Goal: Task Accomplishment & Management: Manage account settings

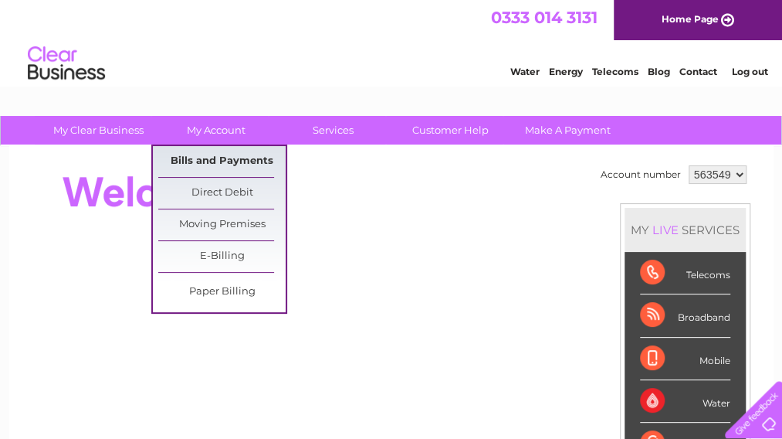
click at [210, 157] on link "Bills and Payments" at bounding box center [221, 161] width 127 height 31
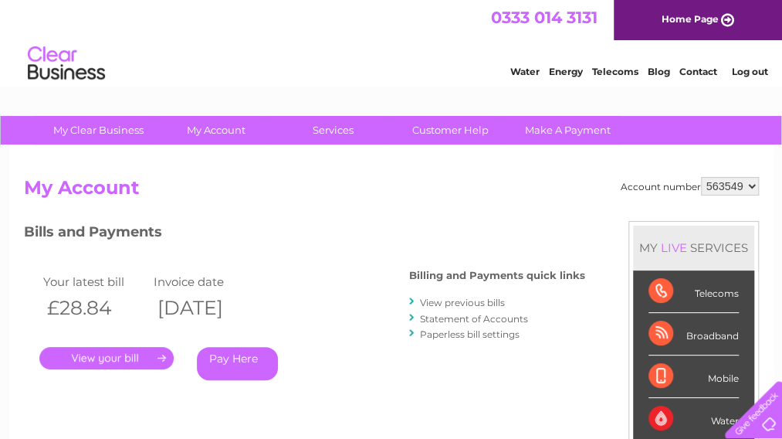
click at [131, 358] on link "." at bounding box center [106, 358] width 134 height 22
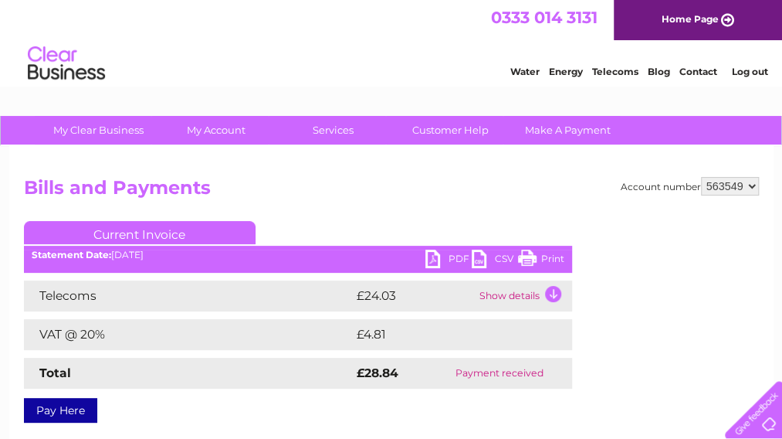
click at [749, 182] on select "563549 926922" at bounding box center [730, 186] width 58 height 19
select select "926922"
click at [701, 177] on select "563549 926922" at bounding box center [730, 186] width 58 height 19
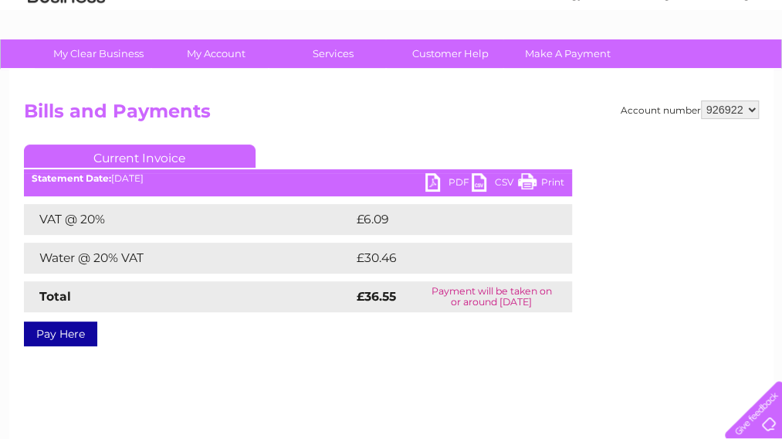
scroll to position [77, 0]
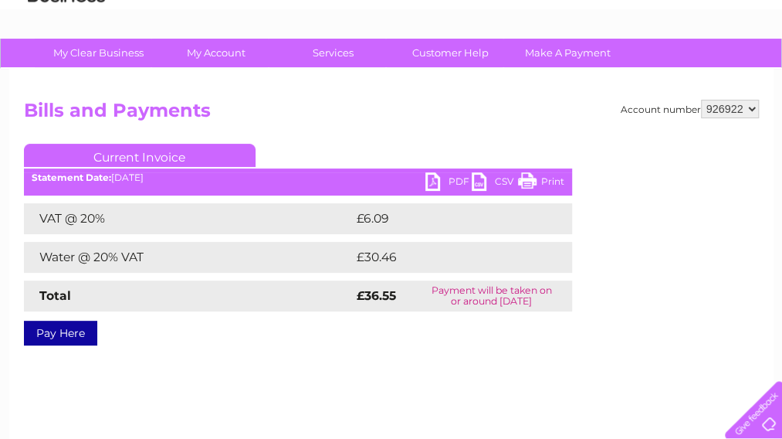
click at [547, 180] on link "Print" at bounding box center [541, 183] width 46 height 22
